Goal: Task Accomplishment & Management: Manage account settings

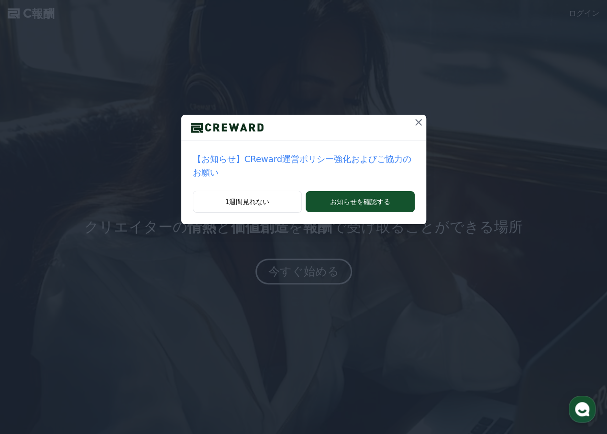
click at [415, 120] on icon at bounding box center [418, 122] width 7 height 7
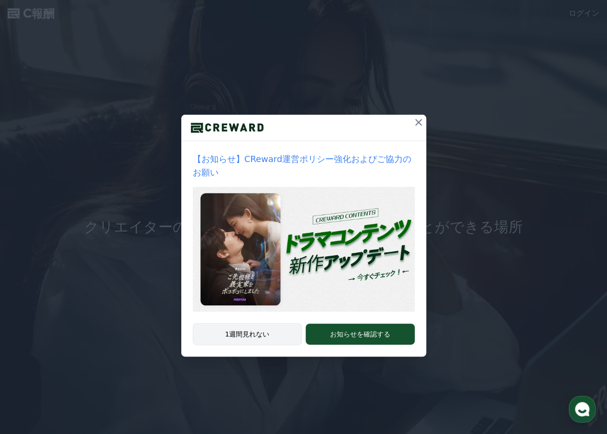
click at [251, 330] on font "1週間見れない" at bounding box center [247, 334] width 44 height 8
click at [416, 125] on icon at bounding box center [418, 122] width 7 height 7
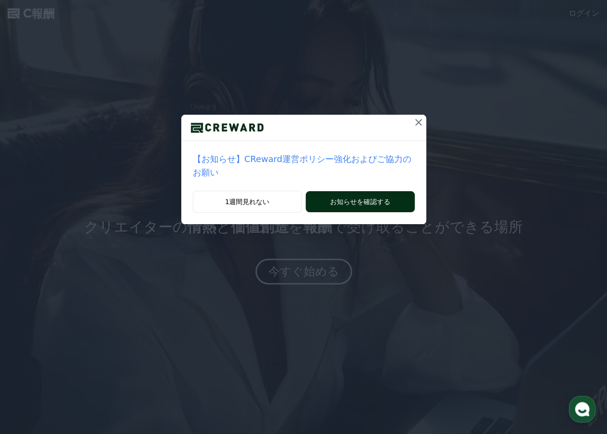
click at [365, 198] on font "お知らせを確認する" at bounding box center [360, 202] width 60 height 8
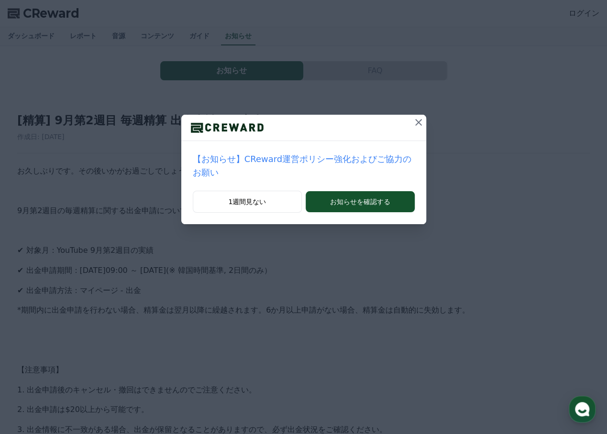
click at [413, 121] on icon at bounding box center [418, 122] width 11 height 11
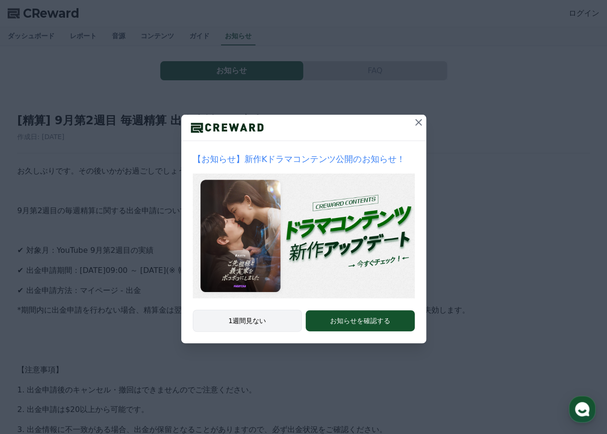
click at [267, 320] on button "1週間見ない" at bounding box center [247, 321] width 109 height 22
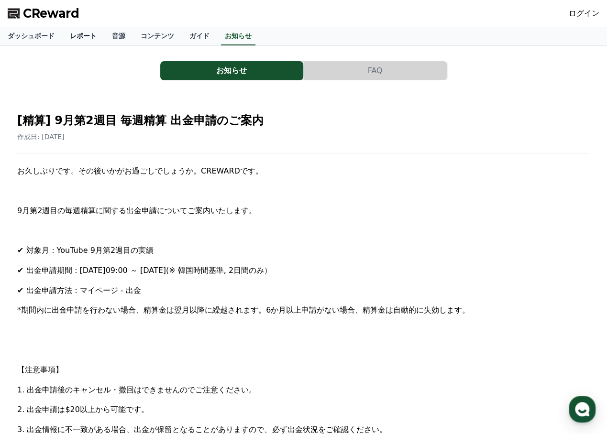
click at [69, 36] on link "レポート" at bounding box center [83, 36] width 42 height 18
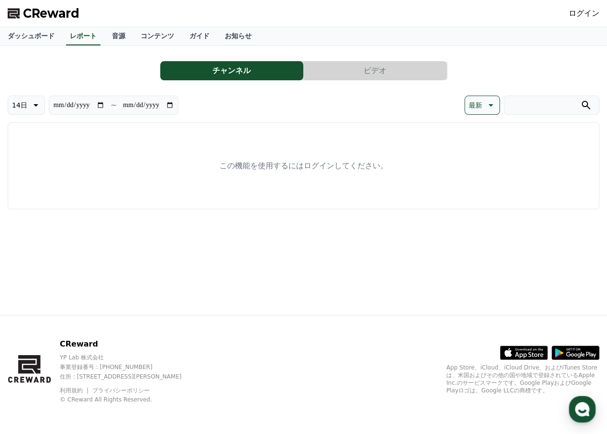
click at [578, 9] on link "ログイン" at bounding box center [583, 13] width 31 height 11
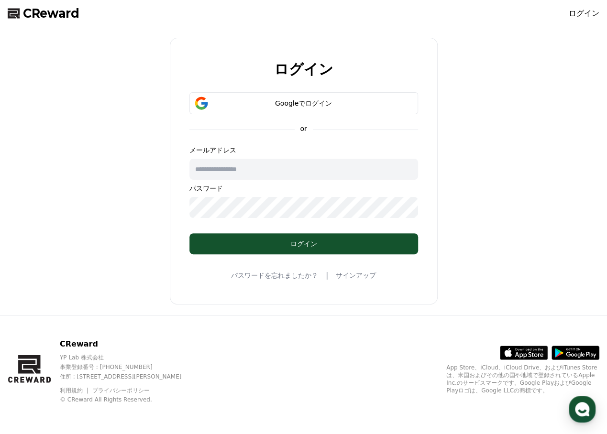
click at [260, 172] on input "text" at bounding box center [303, 169] width 229 height 21
type input "**********"
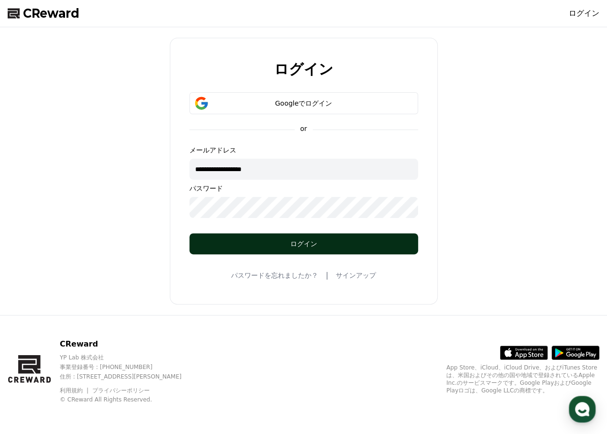
click at [275, 250] on button "ログイン" at bounding box center [303, 243] width 229 height 21
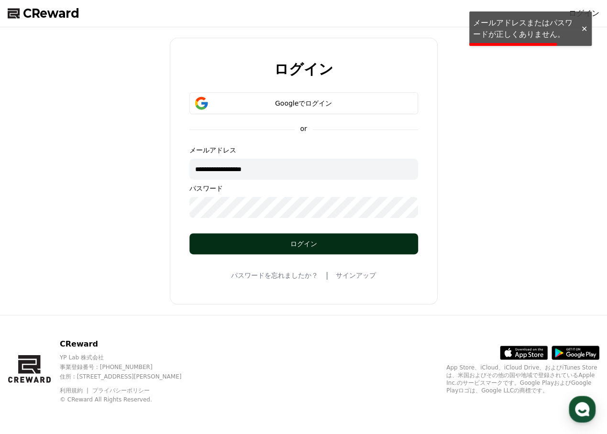
click at [300, 245] on div "ログイン" at bounding box center [303, 244] width 190 height 10
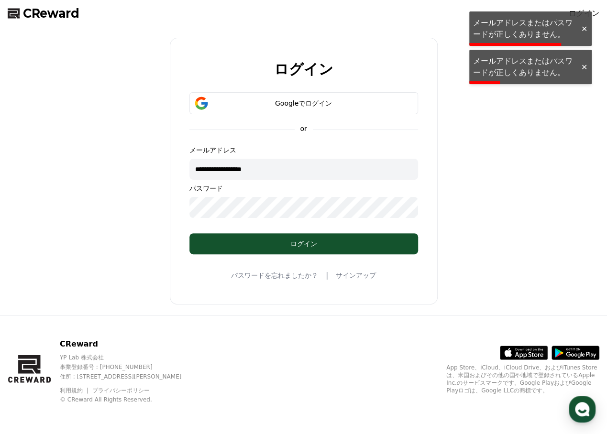
click at [177, 207] on form "**********" at bounding box center [303, 173] width 259 height 162
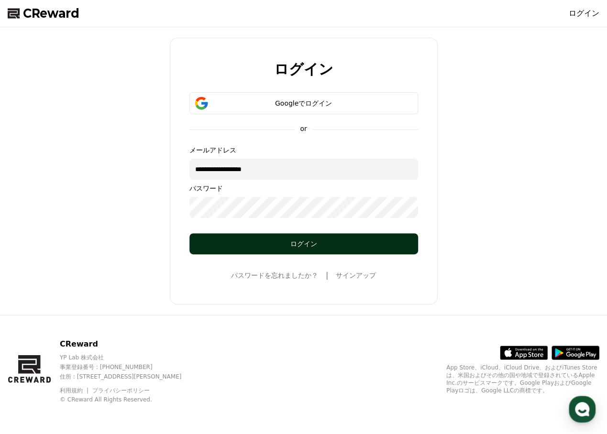
click at [264, 245] on div "ログイン" at bounding box center [303, 244] width 190 height 10
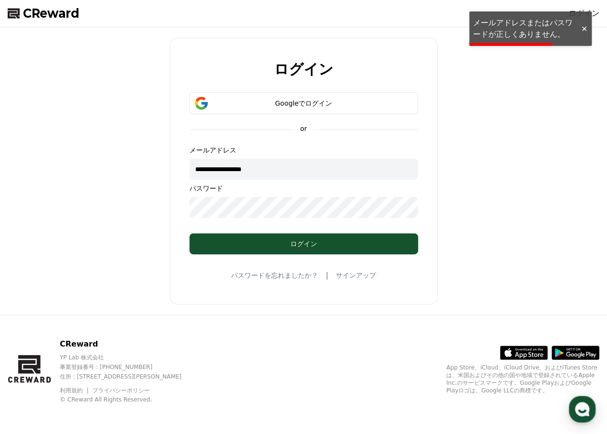
click at [187, 206] on form "**********" at bounding box center [303, 173] width 259 height 162
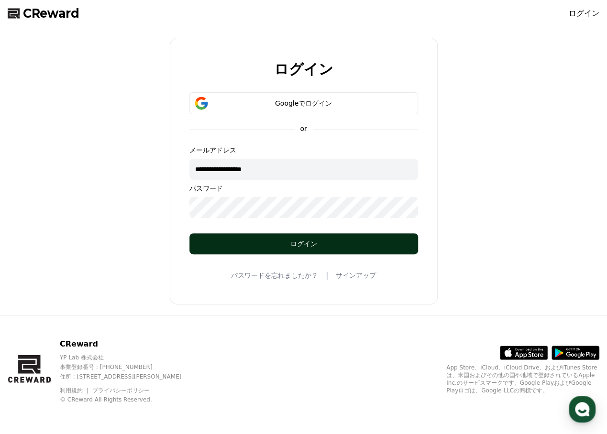
click at [238, 241] on div "ログイン" at bounding box center [303, 244] width 190 height 10
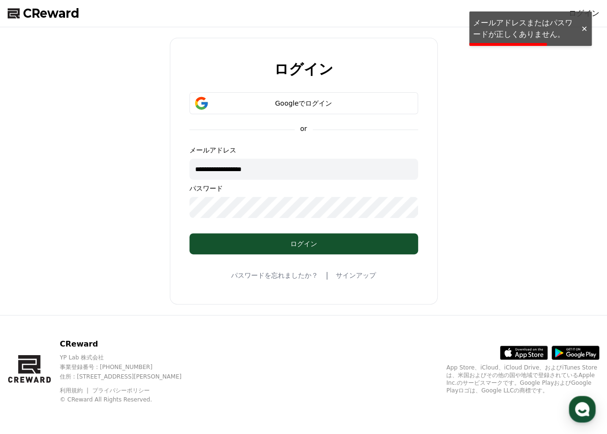
click at [268, 276] on link "パスワードを忘れましたか？" at bounding box center [274, 276] width 87 height 10
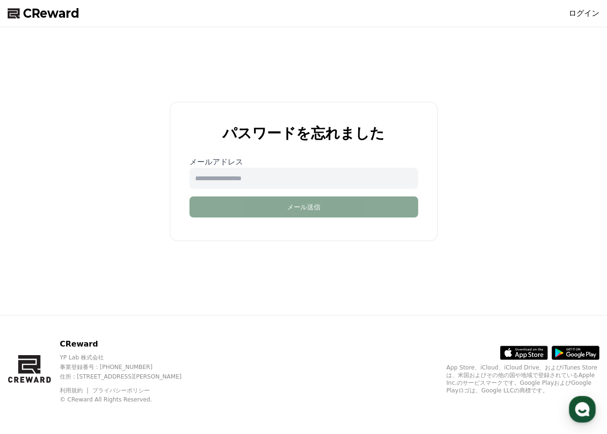
click at [258, 176] on input "email" at bounding box center [303, 178] width 229 height 21
type input "**********"
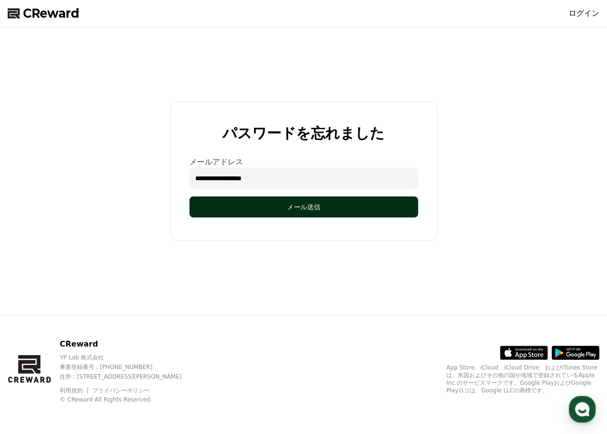
click at [257, 206] on button "メール送信" at bounding box center [303, 206] width 229 height 21
click at [254, 210] on button "メール送信" at bounding box center [303, 206] width 229 height 21
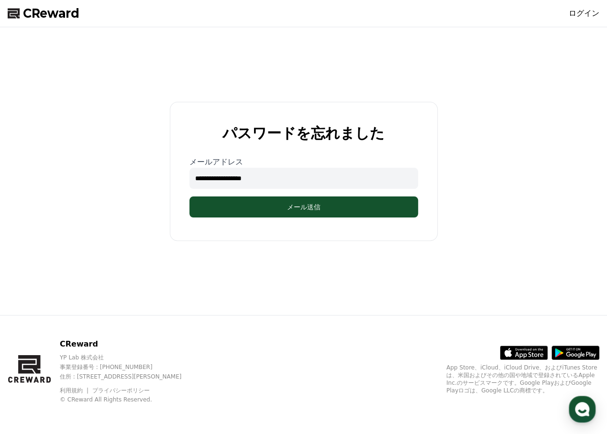
drag, startPoint x: 272, startPoint y: 181, endPoint x: 176, endPoint y: 165, distance: 96.9
click at [176, 165] on div "**********" at bounding box center [303, 186] width 259 height 61
click at [211, 175] on input "**********" at bounding box center [303, 178] width 229 height 21
click at [211, 179] on input "**********" at bounding box center [303, 178] width 229 height 21
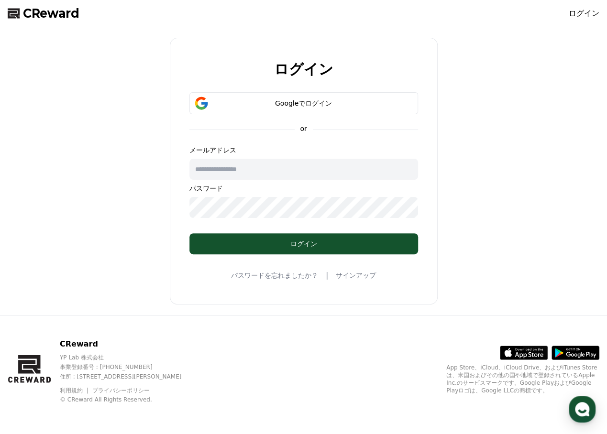
click at [212, 170] on input "text" at bounding box center [303, 169] width 229 height 21
drag, startPoint x: 168, startPoint y: 131, endPoint x: 179, endPoint y: 126, distance: 12.4
click at [168, 131] on div "ログイン Googleでログイン or メールアドレス パスワード ログイン パスワードを忘れましたか？ | サインアップ" at bounding box center [303, 171] width 599 height 280
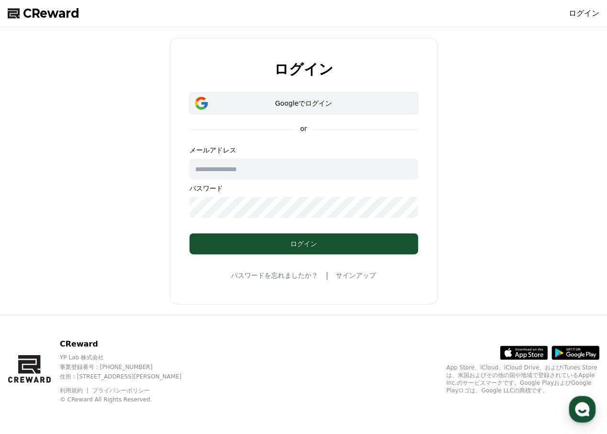
click at [250, 110] on button "Googleでログイン" at bounding box center [303, 103] width 229 height 22
click at [287, 104] on div "Googleでログイン" at bounding box center [303, 103] width 201 height 10
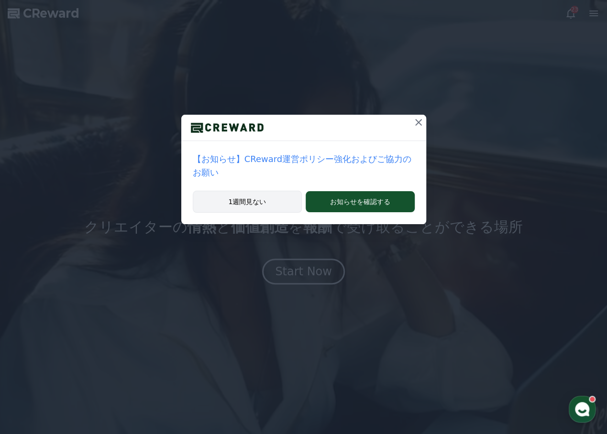
click at [260, 191] on button "1週間見ない" at bounding box center [247, 202] width 109 height 22
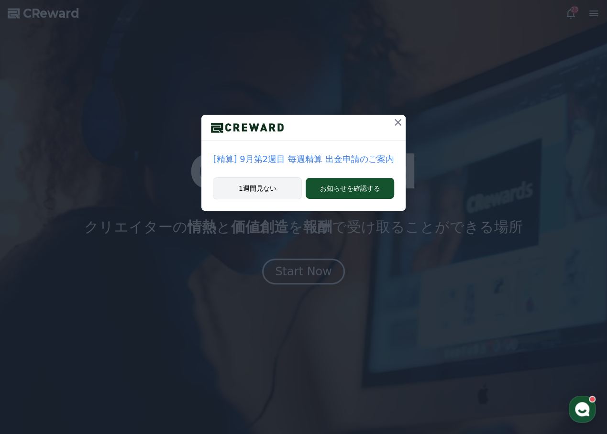
click at [260, 189] on button "1週間見ない" at bounding box center [257, 188] width 89 height 22
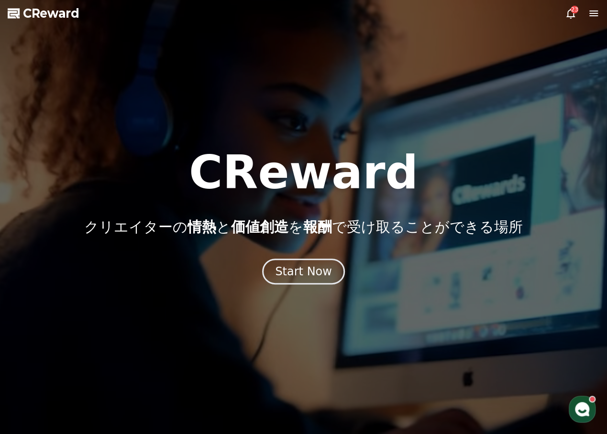
click at [565, 15] on icon at bounding box center [570, 13] width 11 height 11
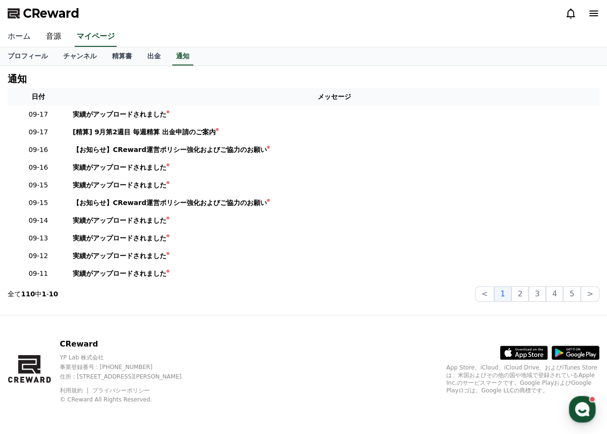
click at [24, 34] on link "ホーム" at bounding box center [19, 37] width 38 height 20
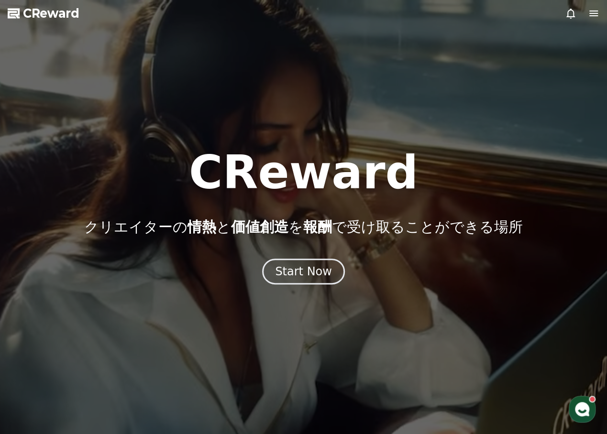
click at [591, 16] on icon at bounding box center [593, 14] width 9 height 6
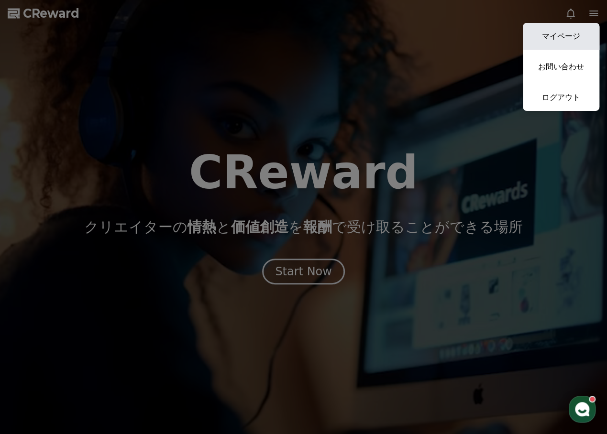
click at [561, 32] on link "マイページ" at bounding box center [561, 36] width 76 height 27
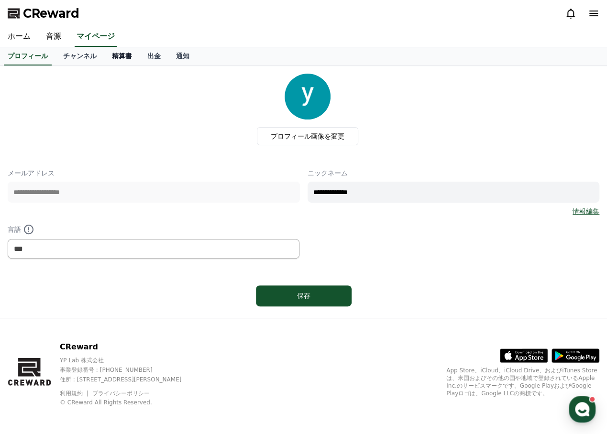
click at [109, 57] on link "精算書" at bounding box center [121, 56] width 35 height 18
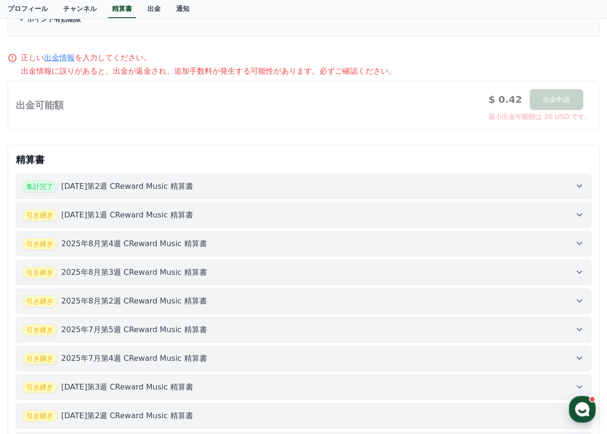
scroll to position [143, 0]
click at [578, 182] on icon at bounding box center [578, 185] width 11 height 11
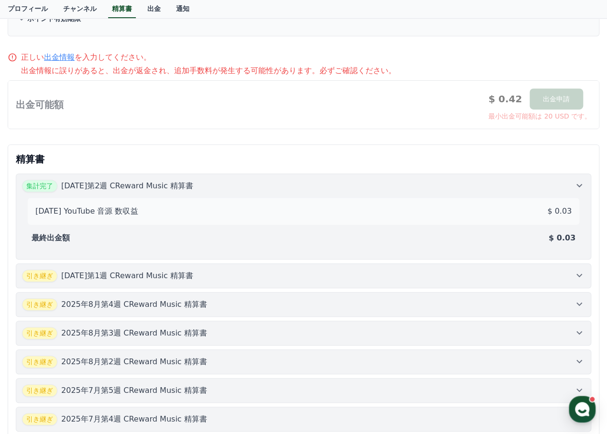
click at [575, 274] on icon at bounding box center [578, 275] width 11 height 11
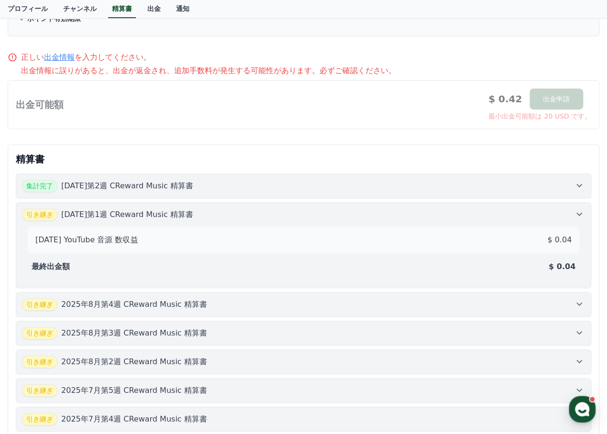
click at [577, 304] on icon at bounding box center [578, 303] width 11 height 11
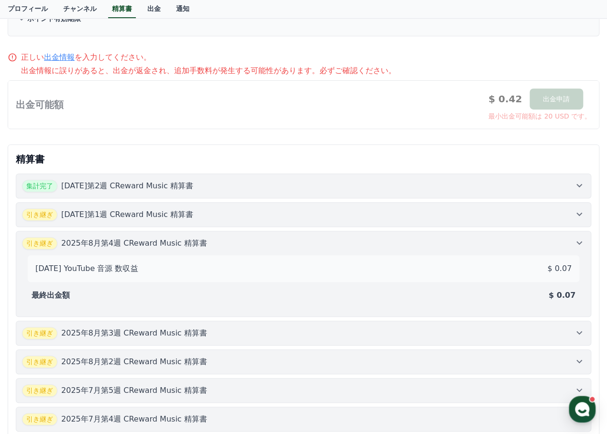
click at [582, 327] on icon at bounding box center [578, 332] width 11 height 11
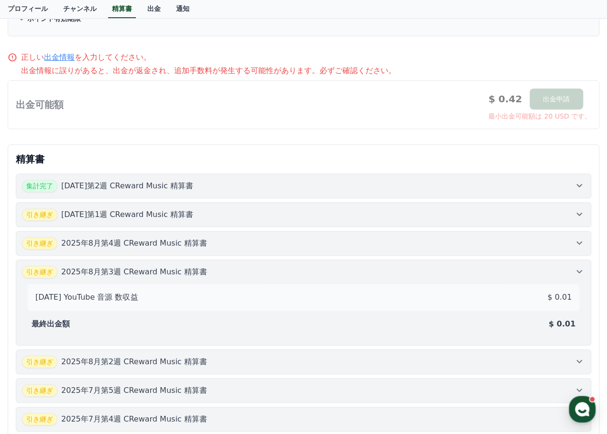
click at [580, 357] on icon at bounding box center [578, 361] width 11 height 11
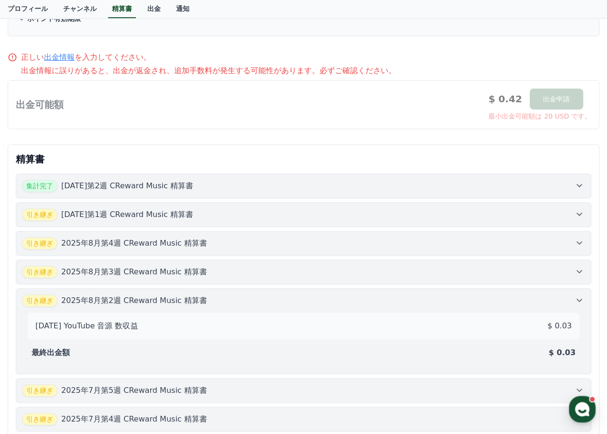
click at [577, 384] on icon at bounding box center [578, 389] width 11 height 11
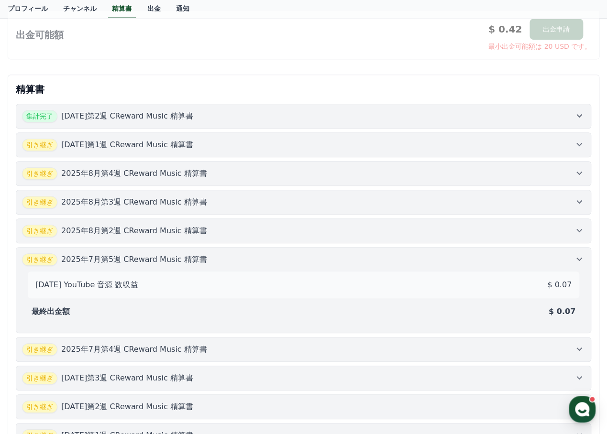
scroll to position [239, 0]
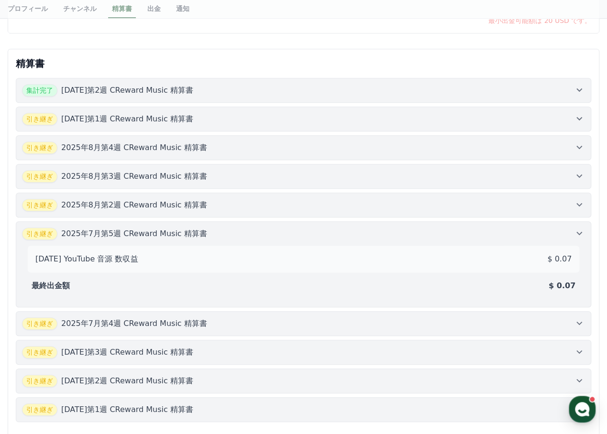
click at [578, 317] on icon at bounding box center [578, 322] width 11 height 11
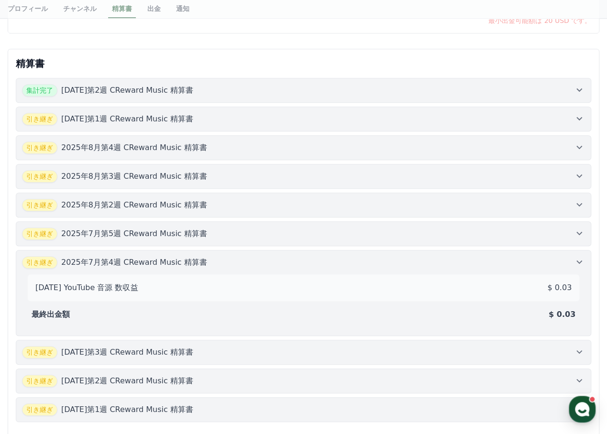
click at [576, 346] on icon at bounding box center [578, 351] width 11 height 11
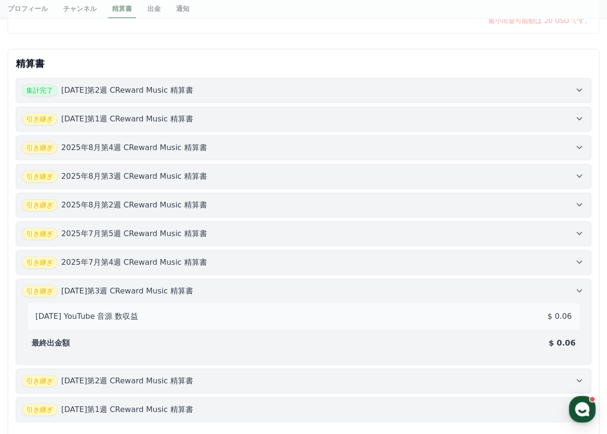
click at [578, 375] on icon at bounding box center [578, 380] width 11 height 11
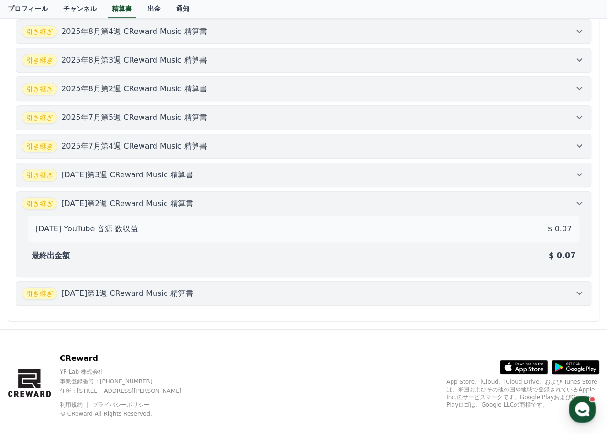
scroll to position [361, 0]
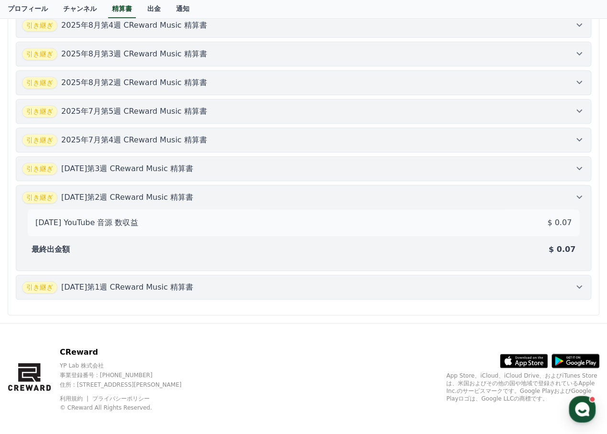
click at [581, 281] on icon at bounding box center [578, 286] width 11 height 11
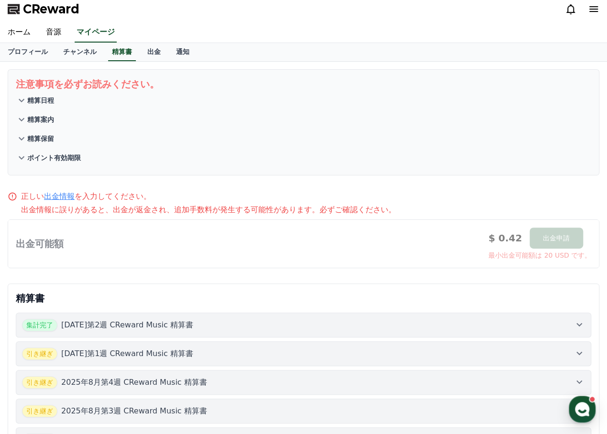
scroll to position [0, 0]
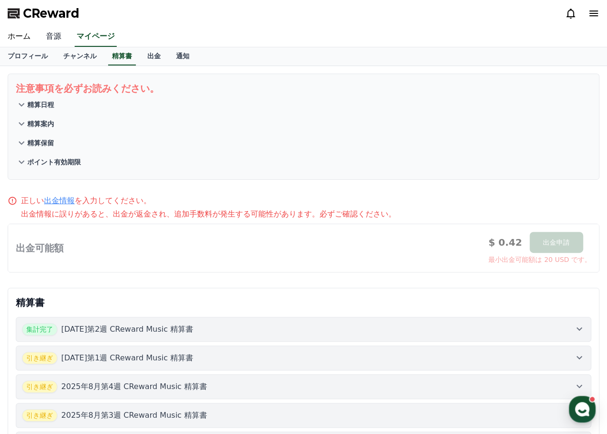
click at [38, 39] on link "音源" at bounding box center [53, 37] width 31 height 20
